Goal: Check status: Check status

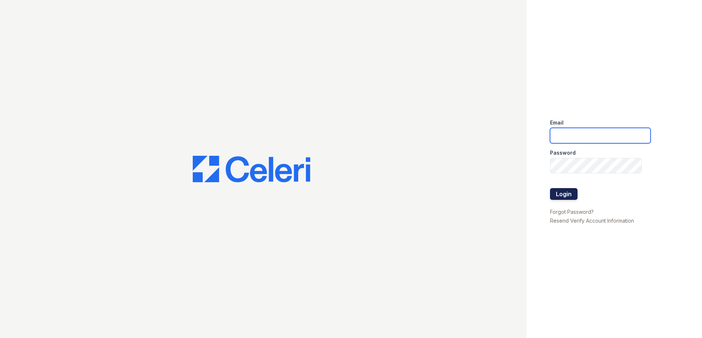
type input "Arrivesilverspring@trinity-pm.com"
click at [557, 190] on button "Login" at bounding box center [564, 194] width 28 height 12
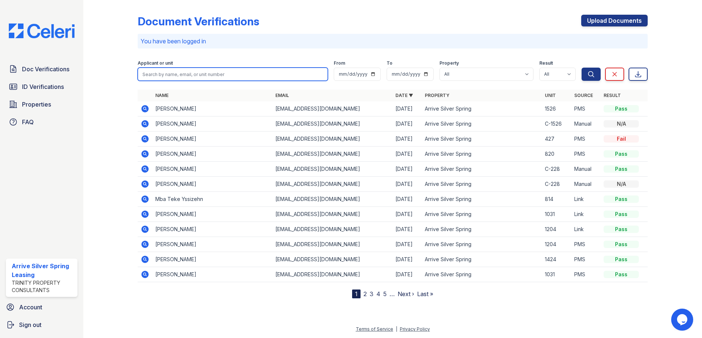
click at [182, 71] on input "search" at bounding box center [233, 74] width 190 height 13
type input "Leleng"
click at [582, 68] on button "Search" at bounding box center [591, 74] width 19 height 13
